Goal: Task Accomplishment & Management: Use online tool/utility

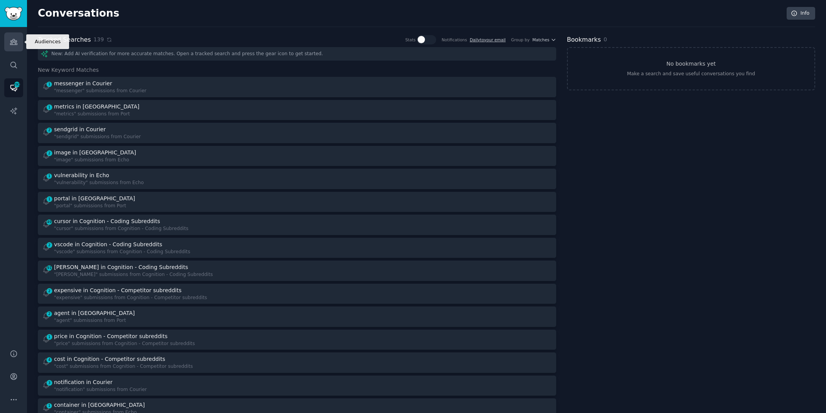
click at [14, 44] on icon "Sidebar" at bounding box center [14, 42] width 8 height 8
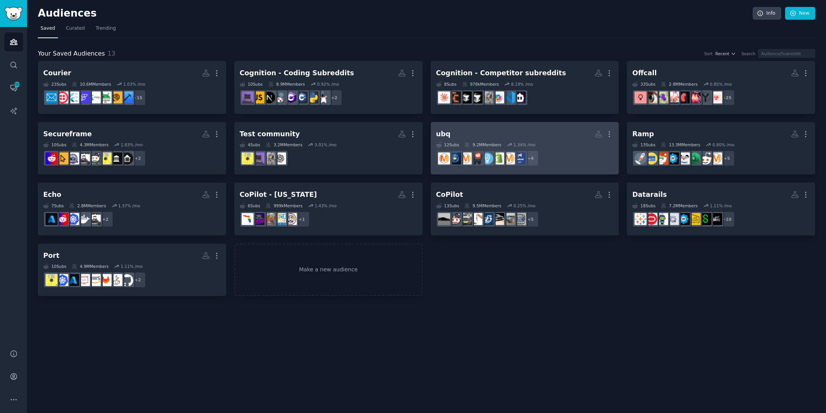
click at [448, 127] on h2 "ubq More" at bounding box center [525, 134] width 178 height 14
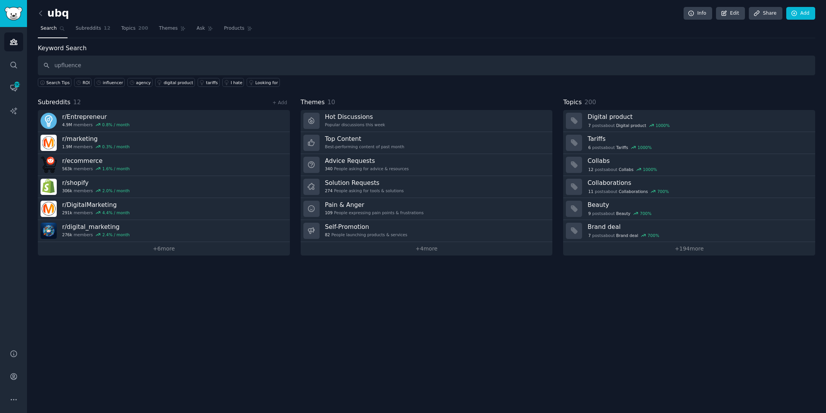
type input "upfluence"
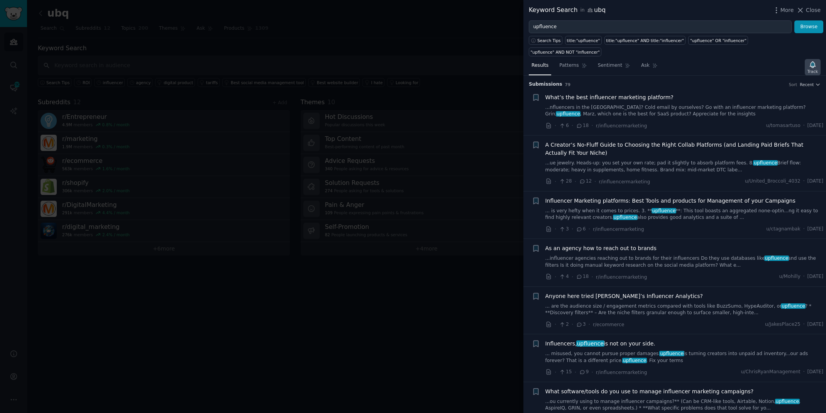
click at [815, 61] on icon "button" at bounding box center [812, 64] width 5 height 6
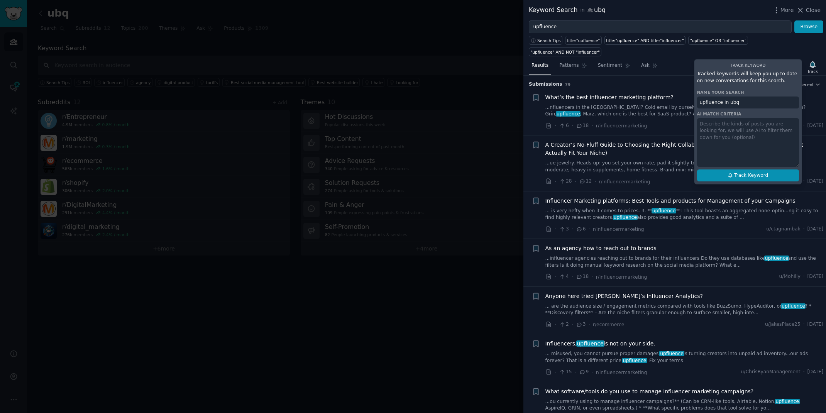
click at [774, 170] on button "Track Keyword" at bounding box center [748, 176] width 102 height 12
type input "upfluence in ubq"
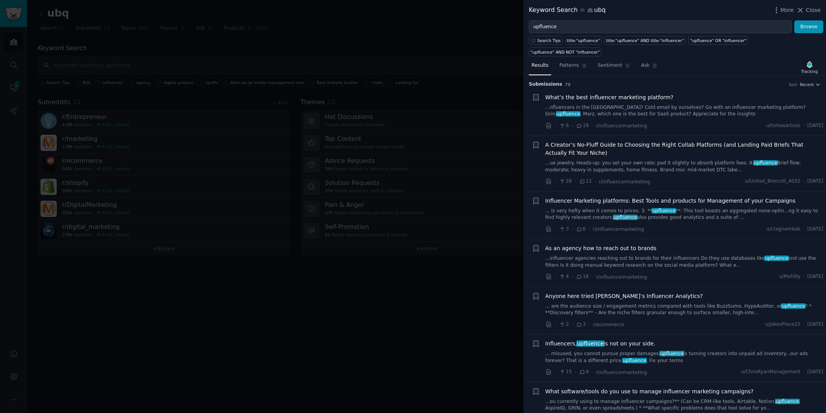
click at [646, 104] on link "...nfluencers in the [GEOGRAPHIC_DATA]? Cold email by ourselves? Go with an inf…" at bounding box center [685, 111] width 278 height 14
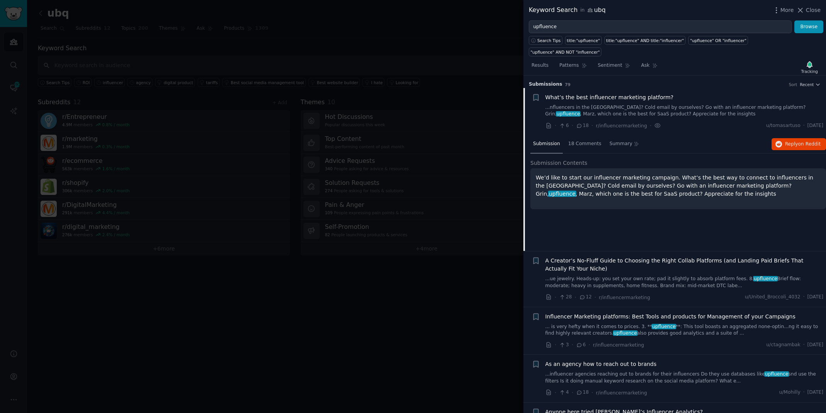
scroll to position [12, 0]
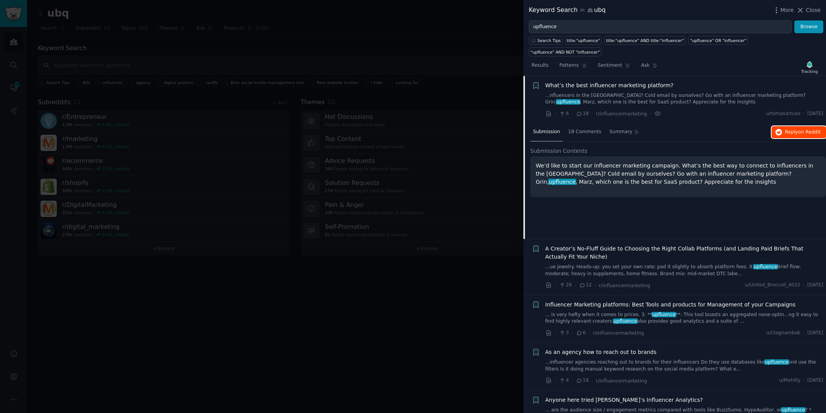
click at [779, 129] on icon "button" at bounding box center [779, 132] width 7 height 7
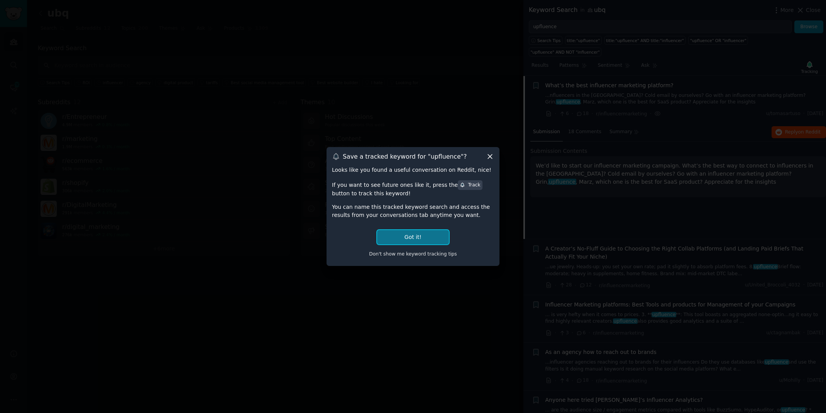
click at [399, 241] on button "Got it!" at bounding box center [413, 237] width 72 height 14
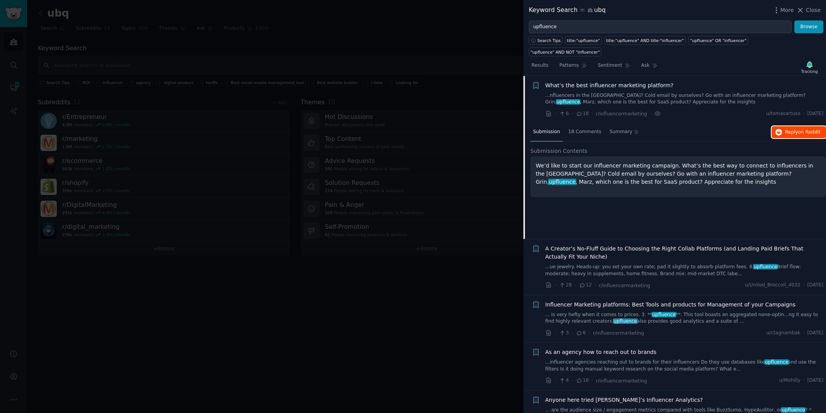
click at [812, 126] on button "Reply on Reddit" at bounding box center [799, 132] width 54 height 12
click at [235, 11] on div at bounding box center [413, 206] width 826 height 413
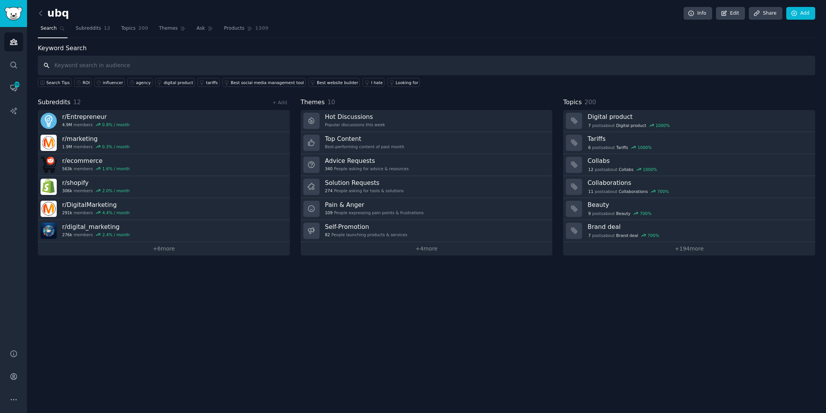
click at [88, 65] on input "text" at bounding box center [427, 66] width 778 height 20
paste input "Aspire"
type input "Aspire"
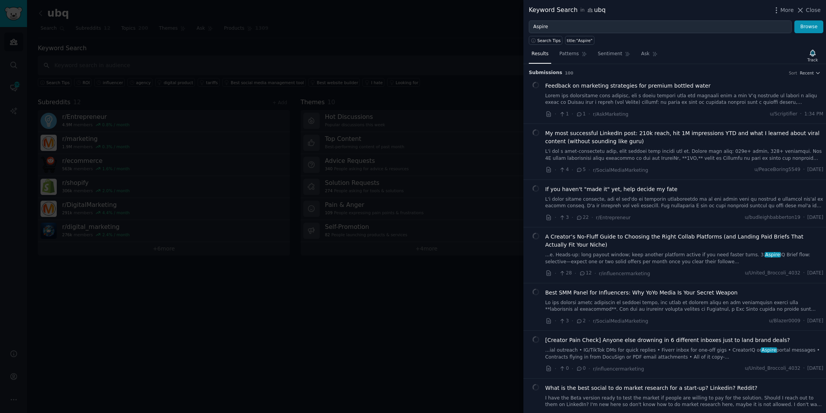
click at [813, 54] on icon "button" at bounding box center [812, 53] width 5 height 6
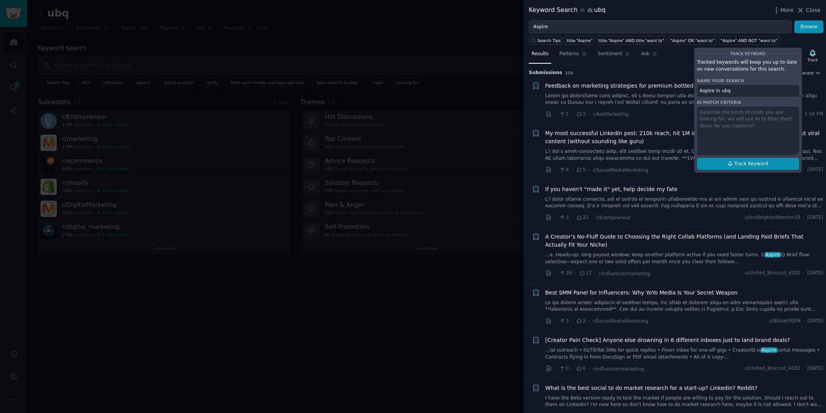
click at [774, 165] on button "Track Keyword" at bounding box center [748, 164] width 102 height 12
type input "Aspire in ubq"
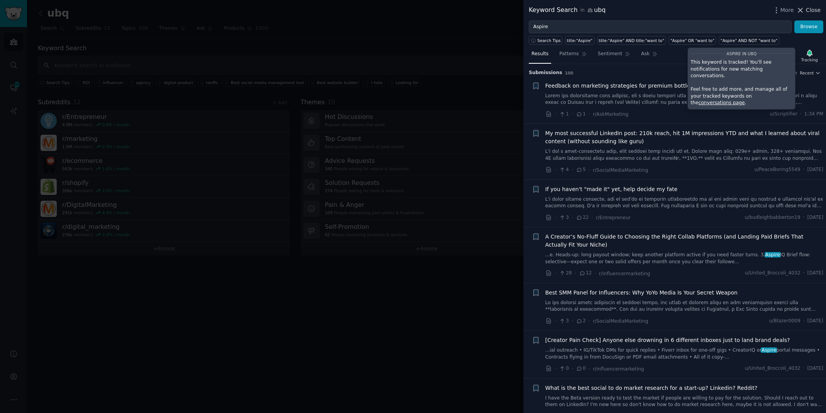
click at [811, 11] on span "Close" at bounding box center [813, 10] width 15 height 8
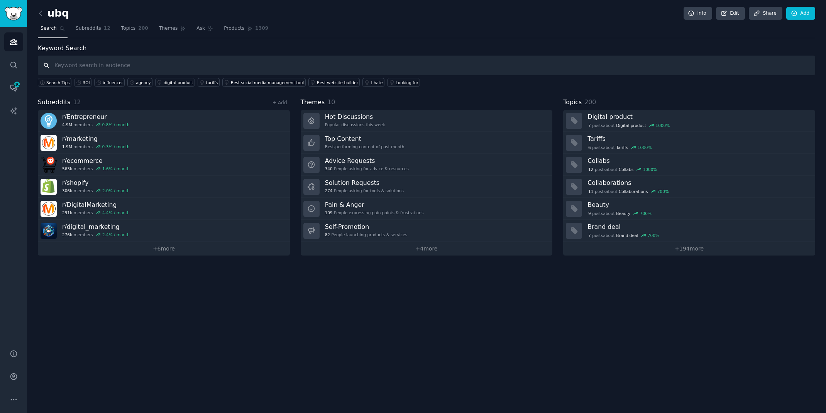
click at [189, 62] on input "text" at bounding box center [427, 66] width 778 height 20
paste input "Grin"
type input "Grin"
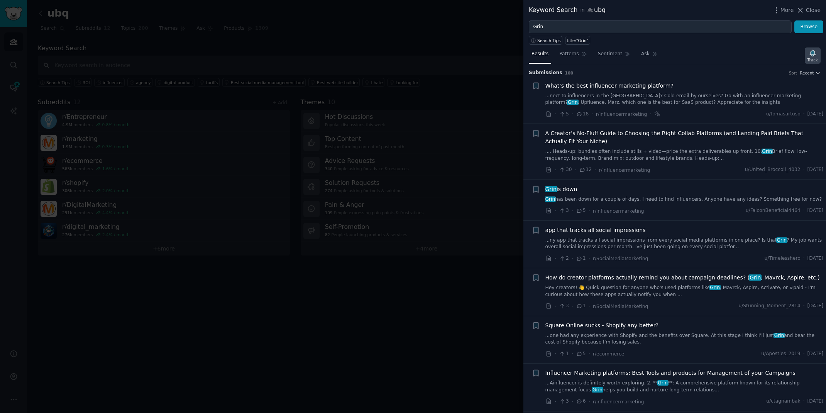
click at [814, 56] on icon "button" at bounding box center [813, 53] width 8 height 8
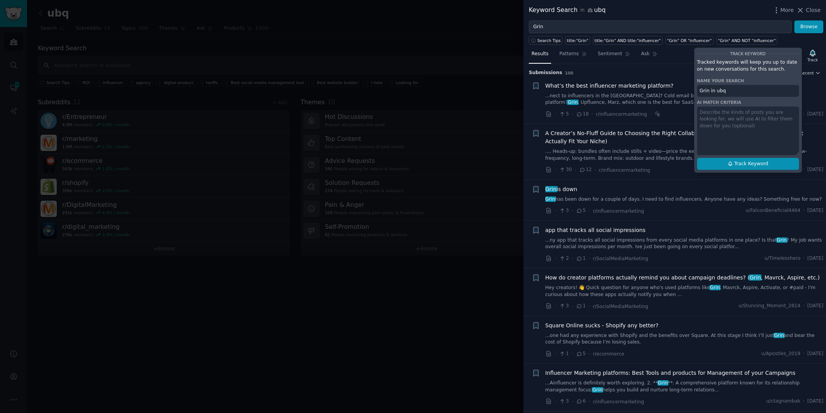
click at [763, 161] on span "Track Keyword" at bounding box center [752, 164] width 34 height 7
type input "Grin in ubq"
